Goal: Information Seeking & Learning: Learn about a topic

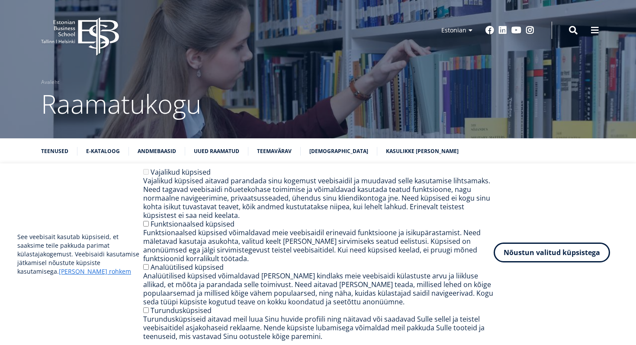
click at [524, 257] on button "Nõustun valitud küpsistega" at bounding box center [551, 253] width 116 height 20
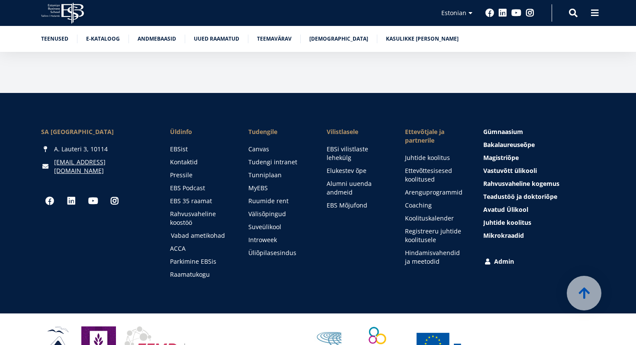
scroll to position [4557, 0]
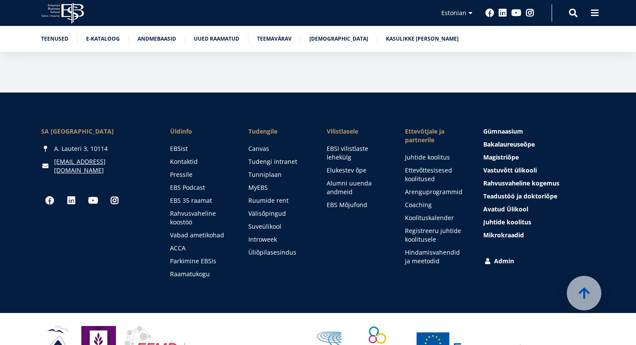
click at [579, 10] on div "EBS Logo Created with Sketch. Kasutaja konto menüü Admin Estonian Estonian Engl…" at bounding box center [317, 13] width 623 height 26
click at [572, 14] on span at bounding box center [573, 12] width 9 height 9
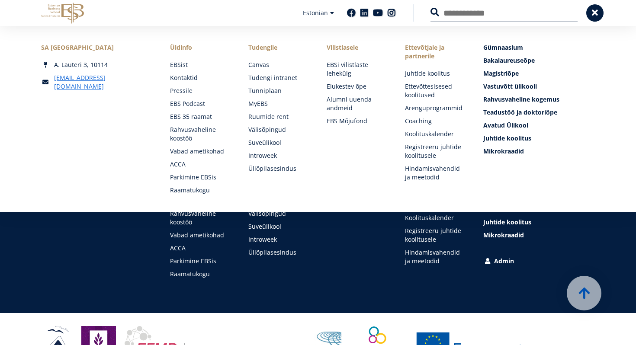
click at [430, 8] on button at bounding box center [434, 12] width 9 height 9
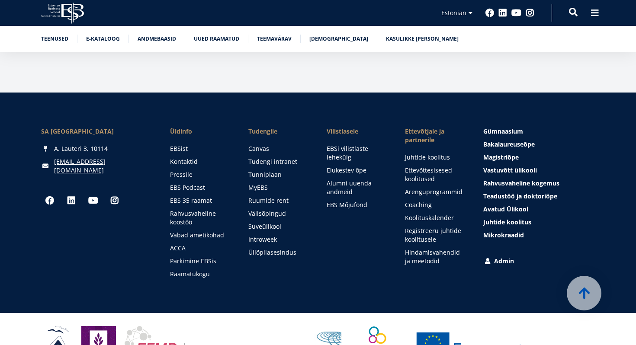
click at [572, 11] on span at bounding box center [573, 12] width 9 height 9
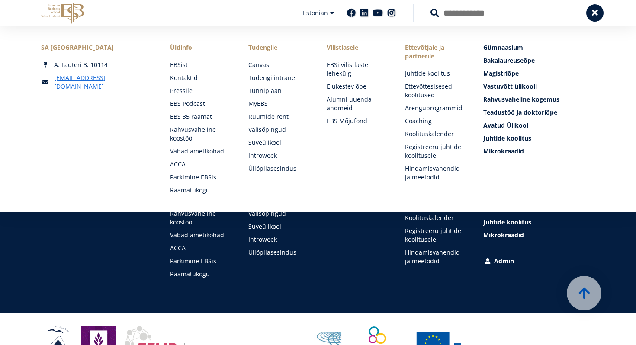
click at [517, 15] on input "Otsing" at bounding box center [503, 13] width 147 height 18
click at [513, 57] on span "Bakalaureuseõpe Tutvu ja registreeru" at bounding box center [509, 60] width 51 height 8
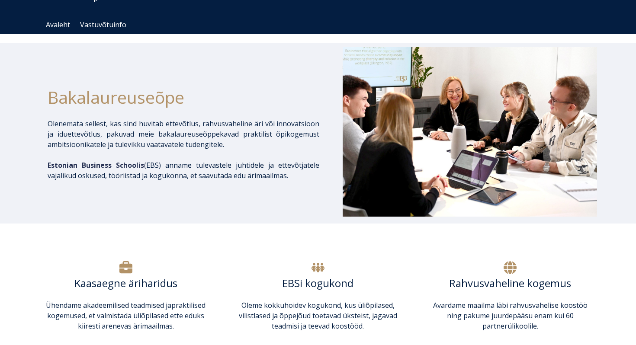
scroll to position [78, 0]
